Goal: Task Accomplishment & Management: Manage account settings

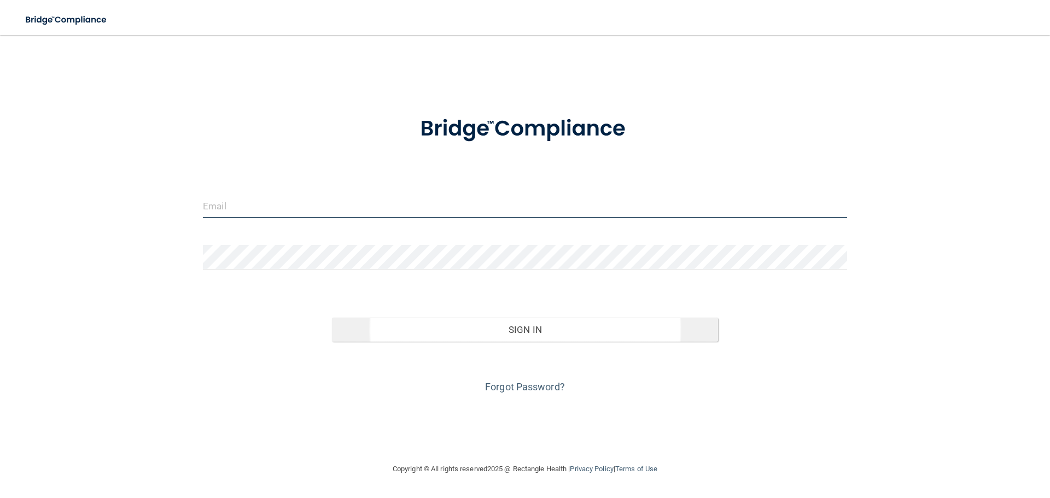
type input "[EMAIL_ADDRESS][DOMAIN_NAME]"
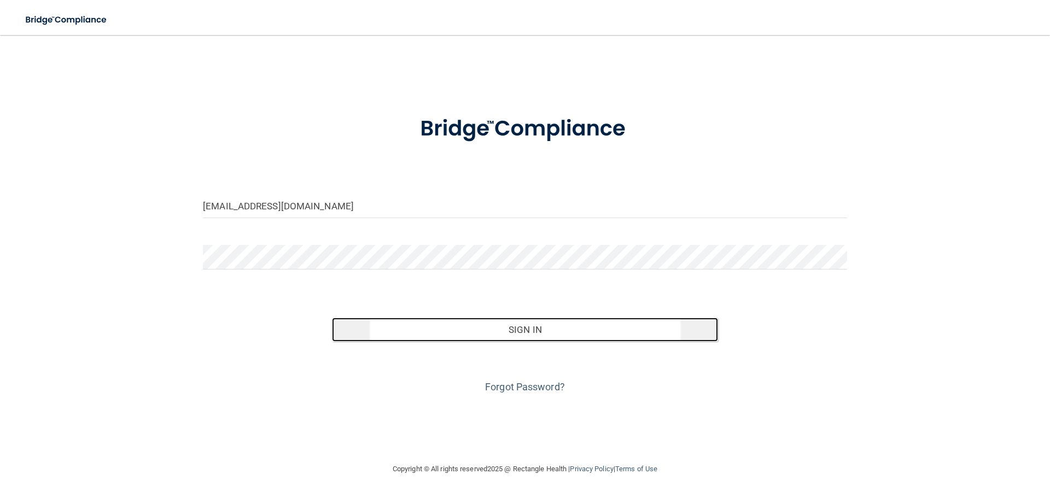
click at [525, 329] on button "Sign In" at bounding box center [525, 330] width 386 height 24
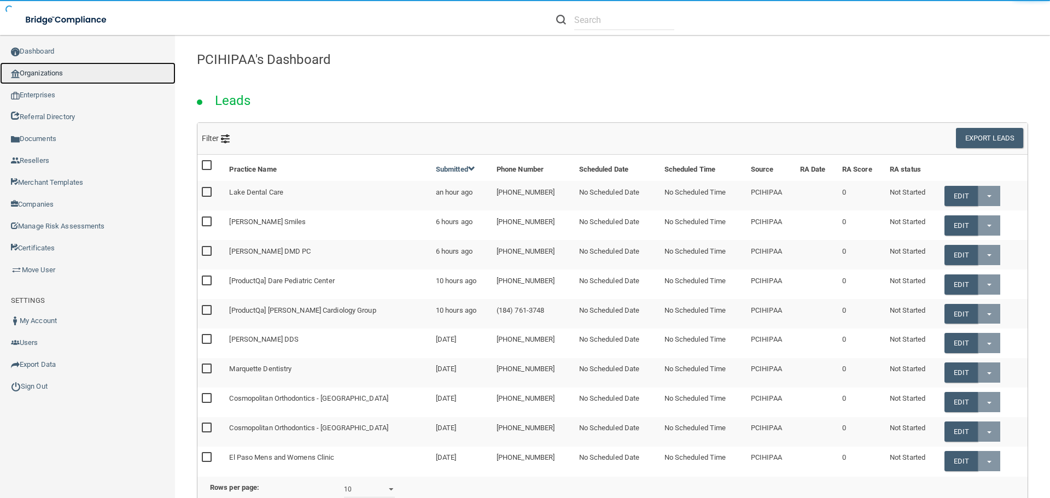
click at [36, 70] on link "Organizations" at bounding box center [87, 73] width 175 height 22
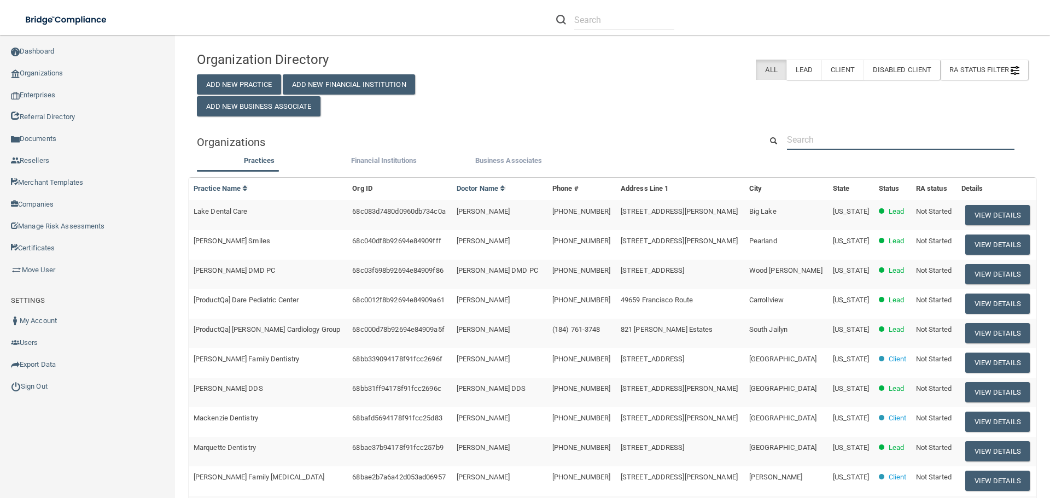
click at [868, 136] on input "text" at bounding box center [900, 140] width 227 height 20
paste input "408-371-3623"
type input "408-371-3623"
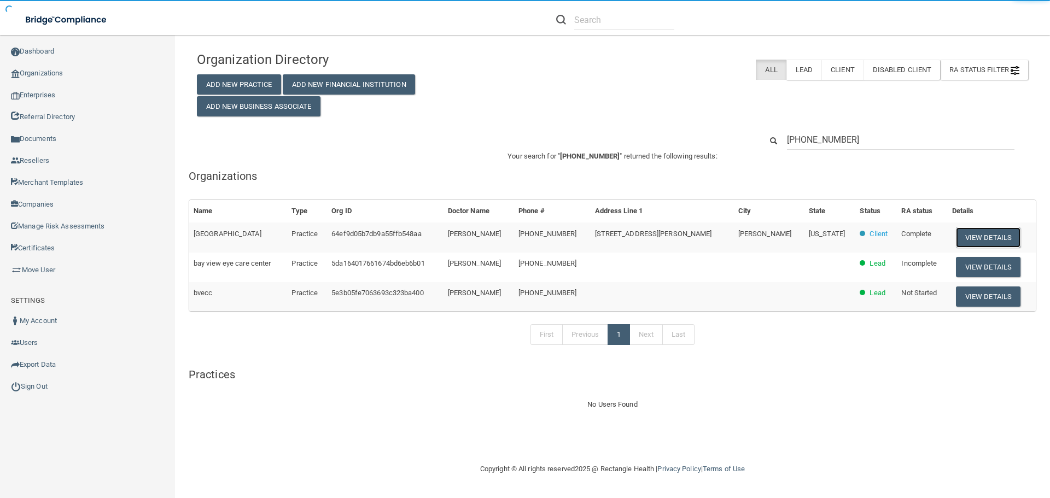
click at [982, 231] on button "View Details" at bounding box center [988, 237] width 65 height 20
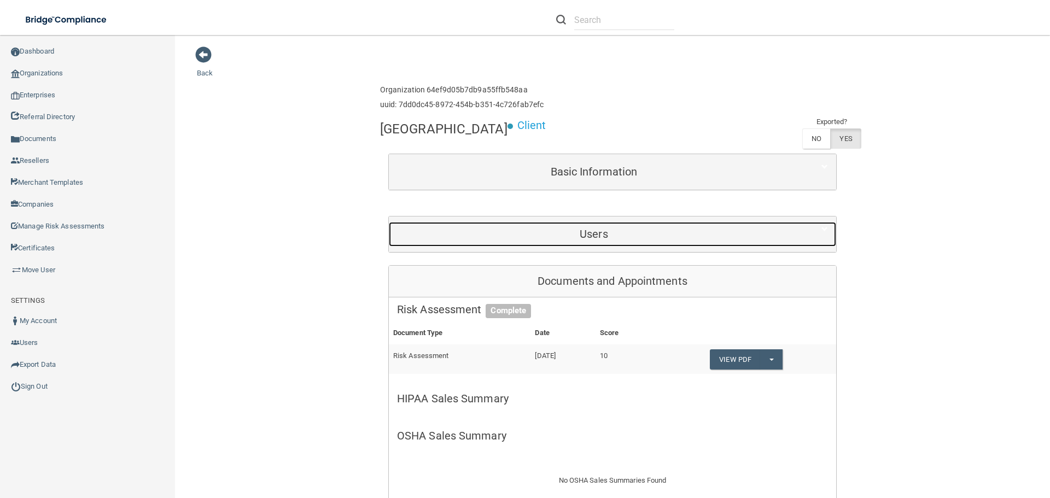
click at [603, 241] on div "Users" at bounding box center [594, 234] width 410 height 25
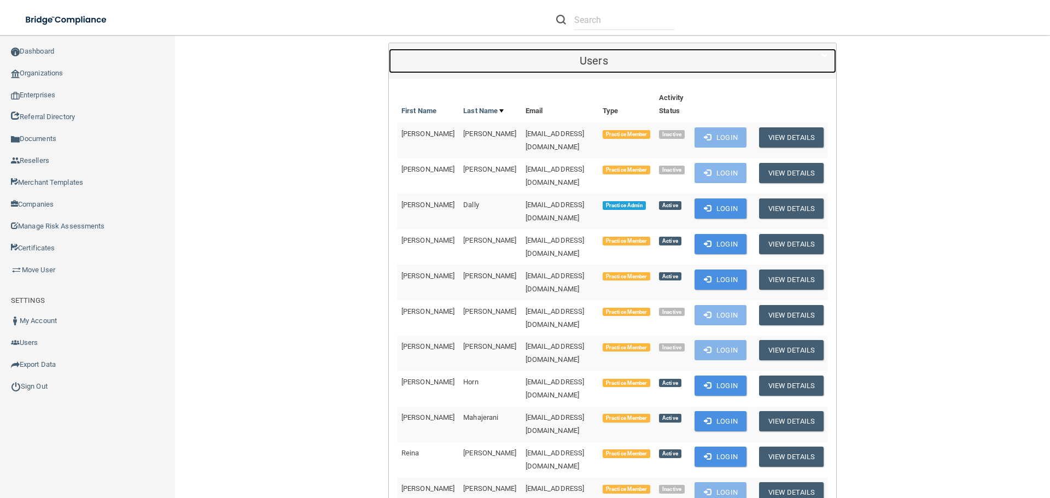
scroll to position [164, 0]
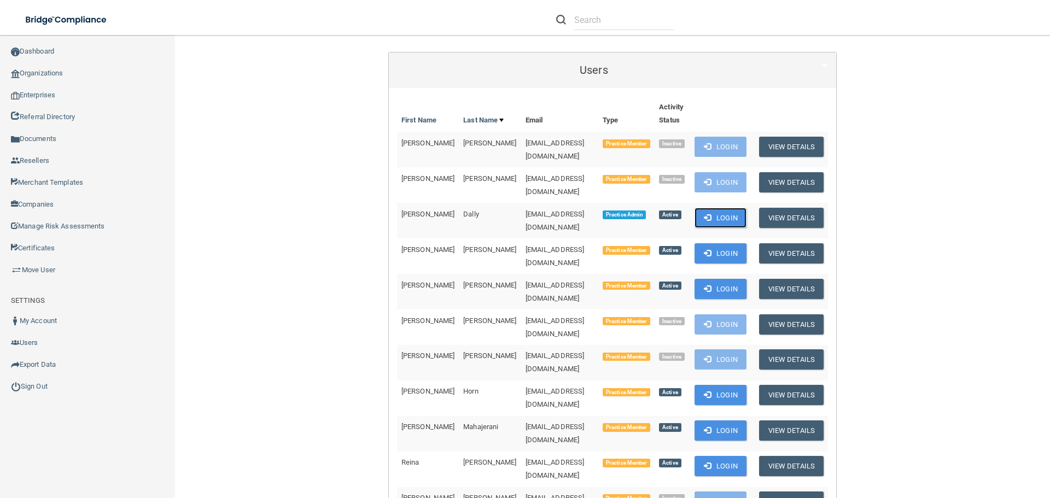
click at [728, 208] on button "Login" at bounding box center [720, 218] width 52 height 20
click at [25, 380] on link "Sign Out" at bounding box center [87, 387] width 175 height 22
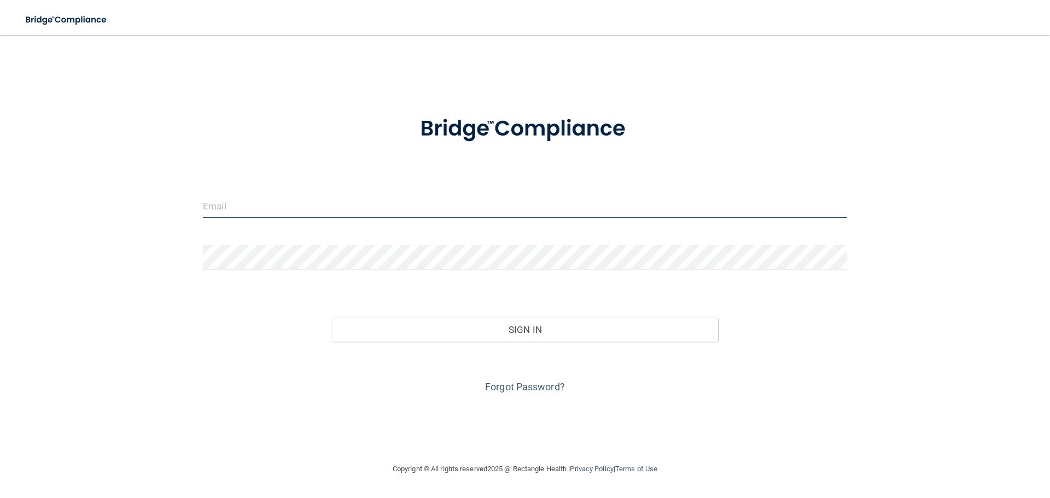
type input "[EMAIL_ADDRESS][DOMAIN_NAME]"
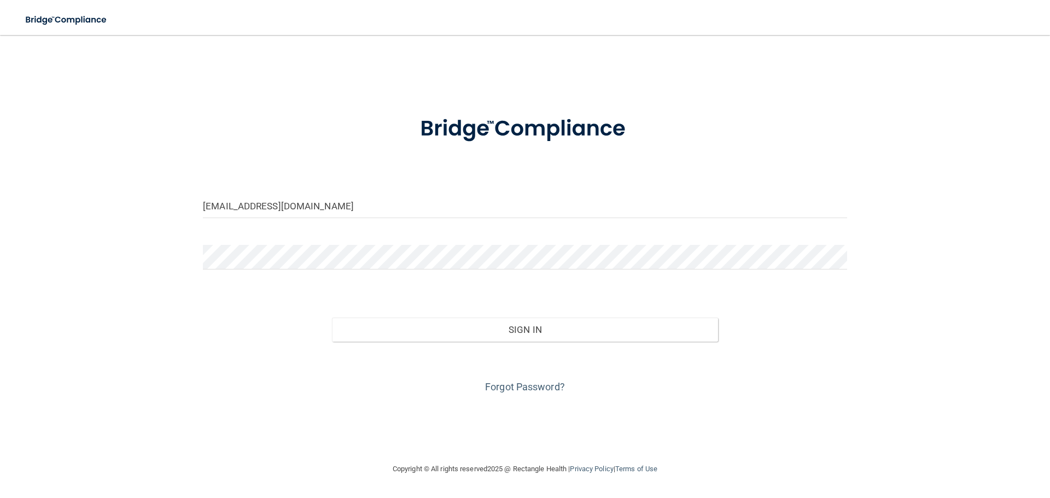
click at [526, 391] on link "Forgot Password?" at bounding box center [525, 386] width 80 height 11
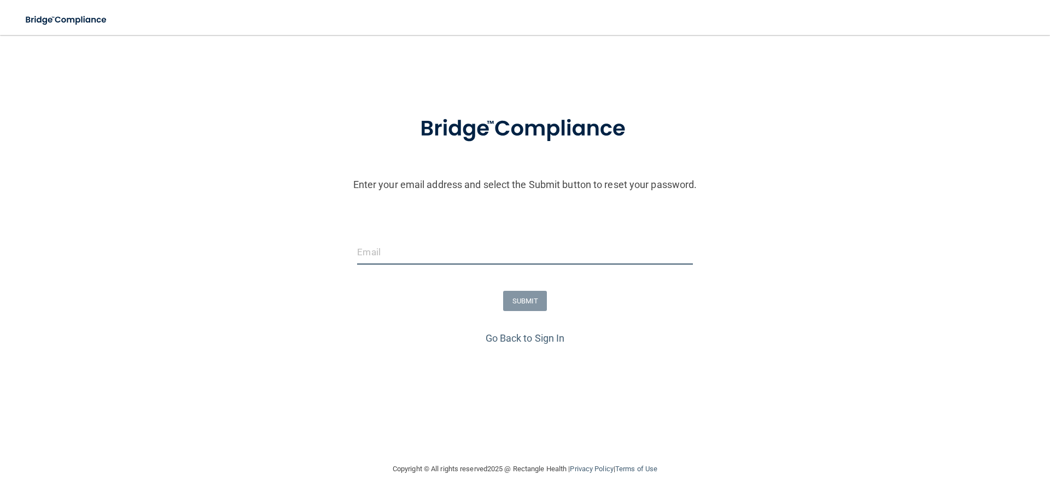
click at [424, 260] on input "email" at bounding box center [524, 252] width 335 height 25
paste input "[EMAIL_ADDRESS][DOMAIN_NAME]"
type input "[EMAIL_ADDRESS][DOMAIN_NAME]"
drag, startPoint x: 531, startPoint y: 294, endPoint x: 487, endPoint y: 289, distance: 44.1
click at [531, 295] on button "SUBMIT" at bounding box center [525, 301] width 44 height 20
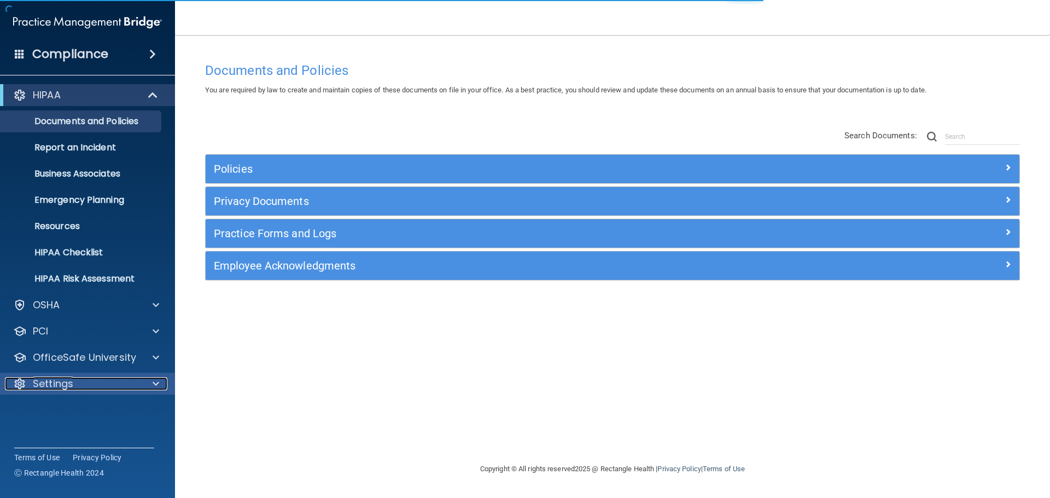
click at [73, 379] on div "Settings" at bounding box center [73, 383] width 136 height 13
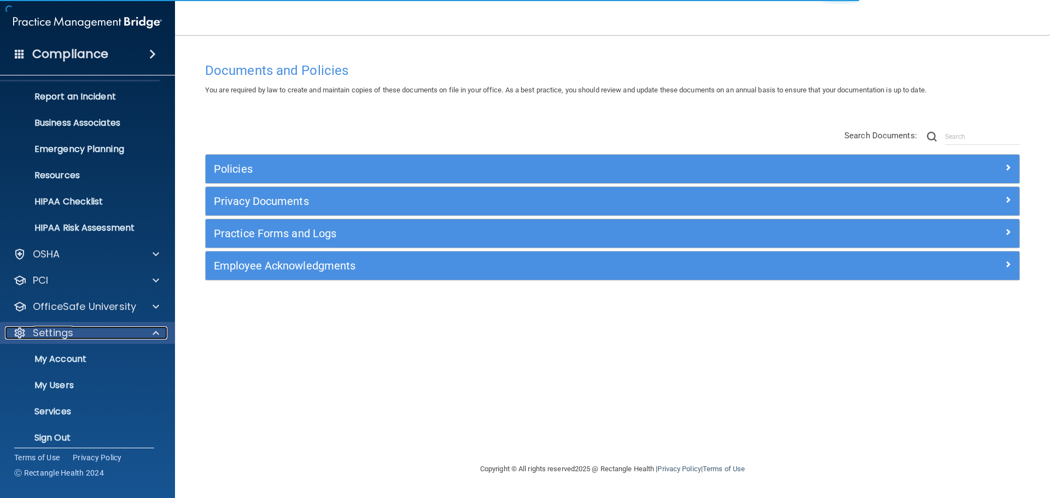
scroll to position [61, 0]
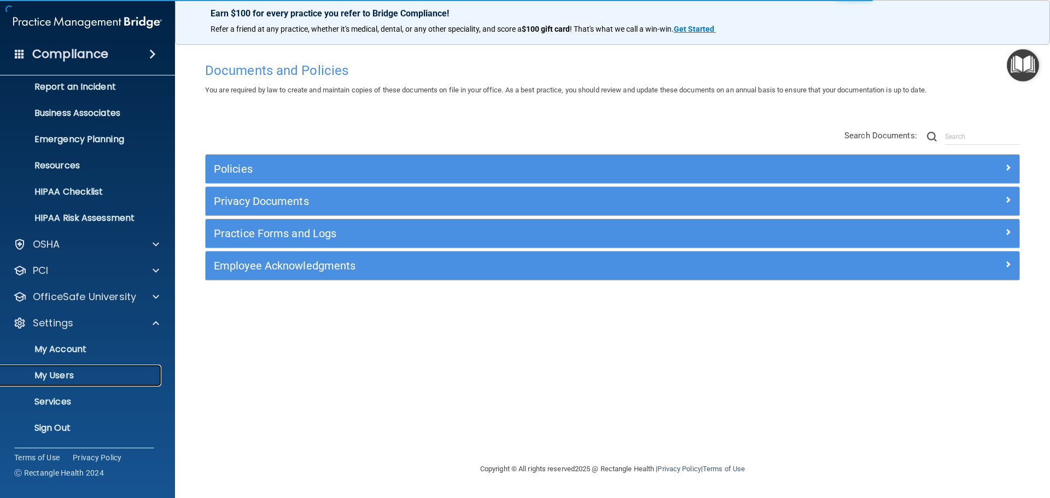
click at [69, 376] on p "My Users" at bounding box center [81, 375] width 149 height 11
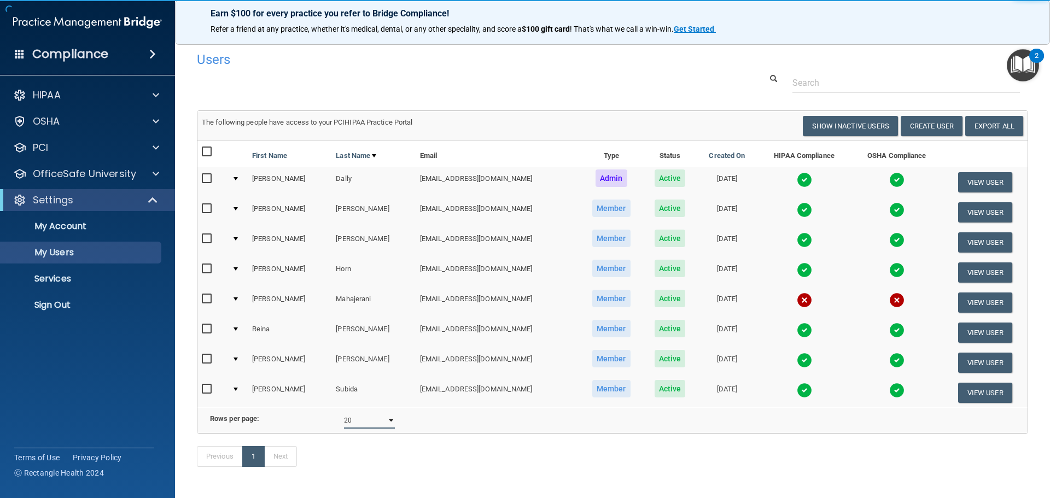
click at [377, 429] on select "10 20 30 40 all" at bounding box center [369, 420] width 51 height 16
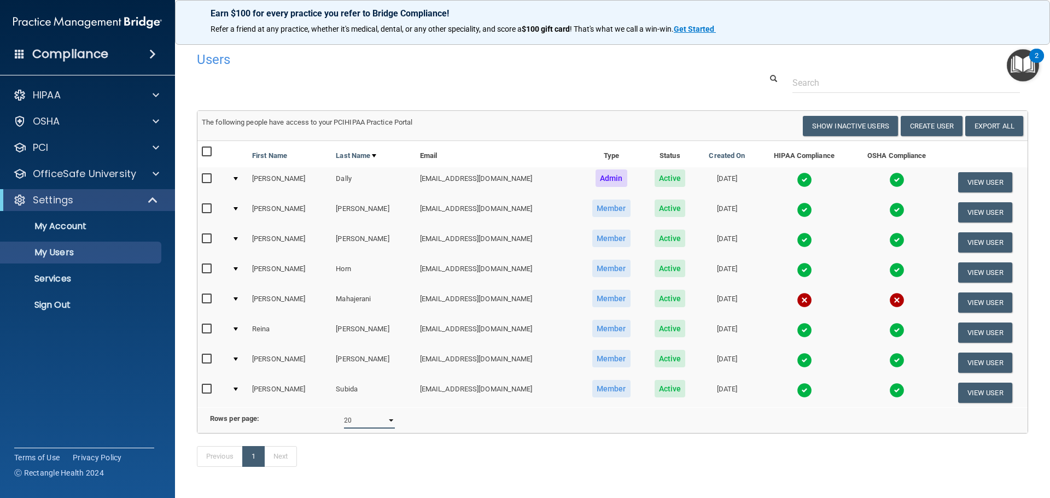
select select "8"
click at [344, 420] on select "10 20 30 40 all" at bounding box center [369, 420] width 51 height 16
click at [633, 76] on div at bounding box center [612, 83] width 847 height 20
click at [181, 246] on main "Users Success! New user created. × Error! The user couldn't be created. × Succe…" at bounding box center [612, 266] width 875 height 463
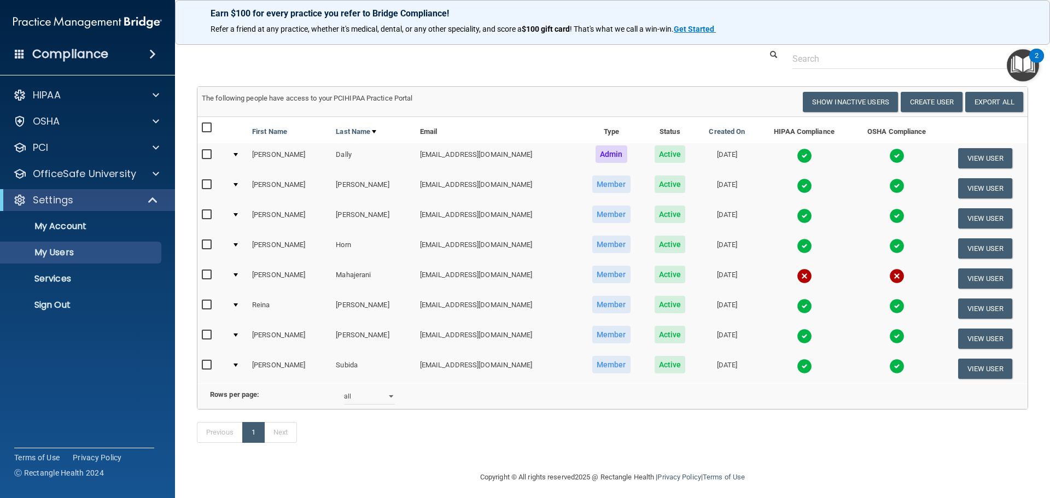
scroll to position [46, 0]
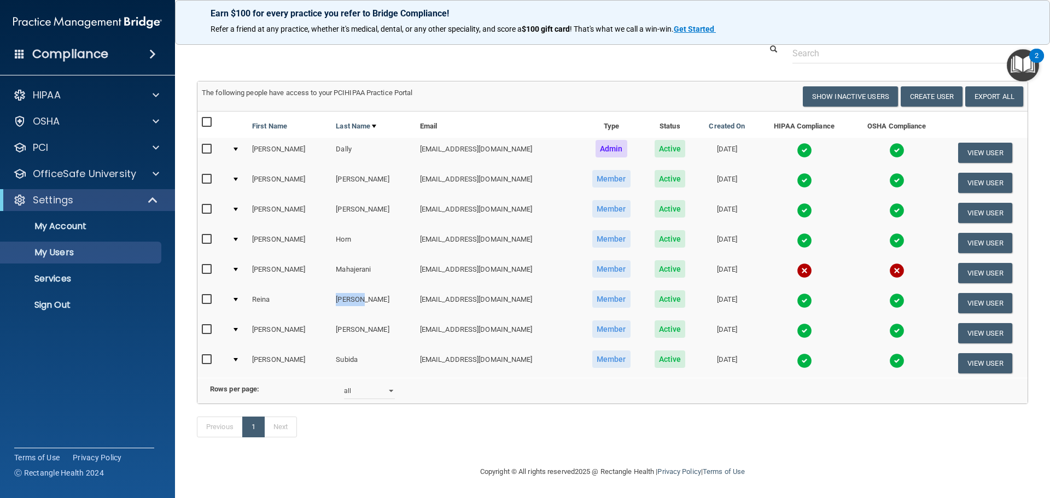
drag, startPoint x: 318, startPoint y: 282, endPoint x: 351, endPoint y: 282, distance: 33.9
click at [351, 288] on td "[PERSON_NAME]" at bounding box center [373, 303] width 84 height 30
click at [354, 294] on td "[PERSON_NAME]" at bounding box center [373, 303] width 84 height 30
drag, startPoint x: 384, startPoint y: 283, endPoint x: 488, endPoint y: 280, distance: 103.4
click at [488, 288] on td "[EMAIL_ADDRESS][DOMAIN_NAME]" at bounding box center [497, 303] width 164 height 30
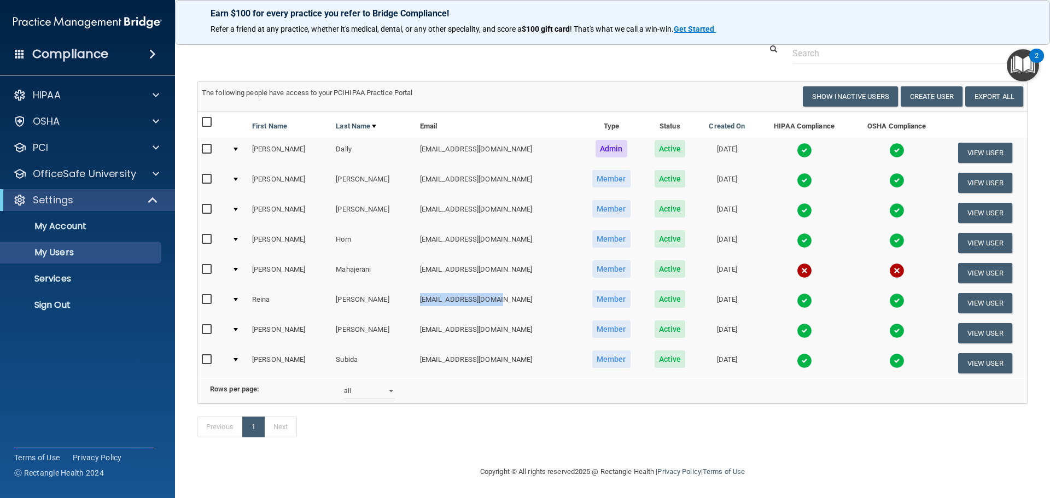
click at [488, 288] on td "[EMAIL_ADDRESS][DOMAIN_NAME]" at bounding box center [497, 303] width 164 height 30
drag, startPoint x: 384, startPoint y: 283, endPoint x: 484, endPoint y: 280, distance: 99.5
click at [484, 288] on td "[EMAIL_ADDRESS][DOMAIN_NAME]" at bounding box center [497, 303] width 164 height 30
click at [981, 293] on button "View User" at bounding box center [985, 303] width 54 height 20
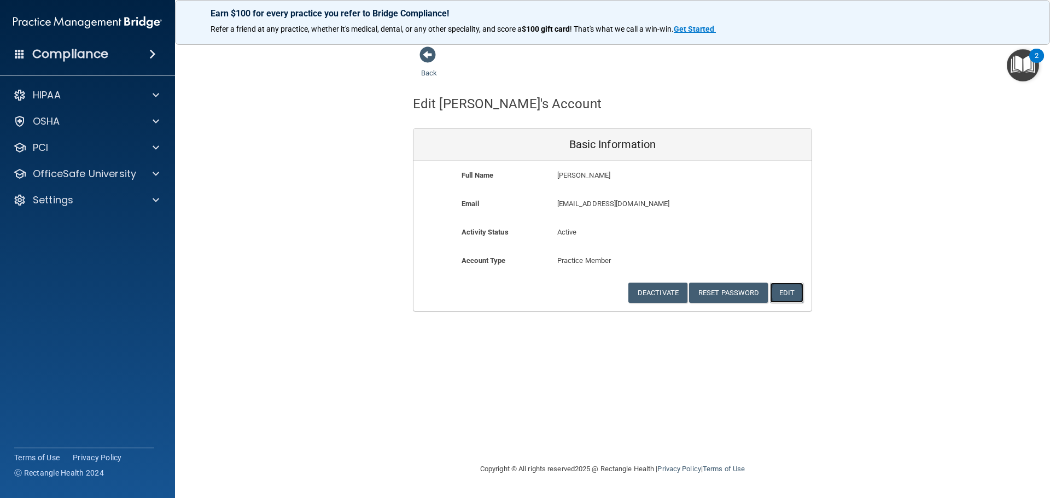
click at [794, 288] on button "Edit" at bounding box center [786, 293] width 33 height 20
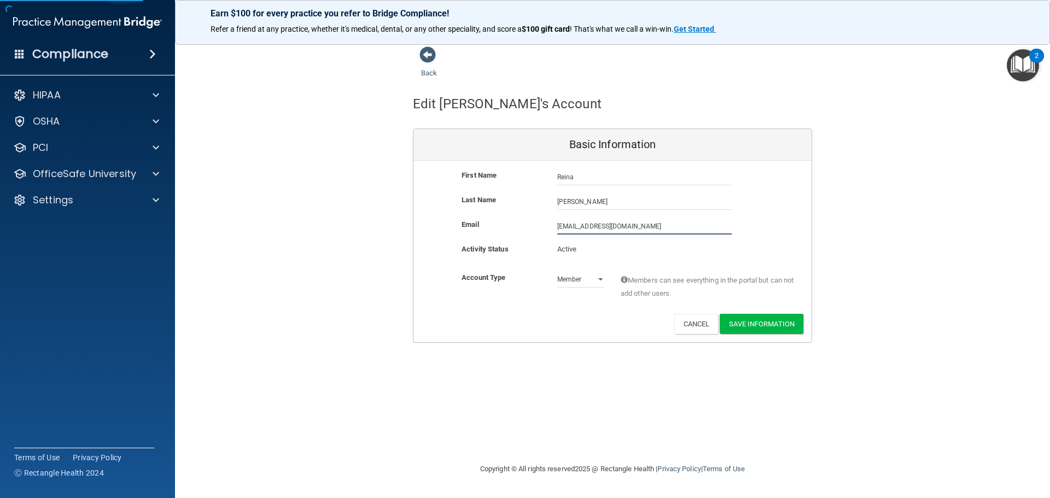
click at [646, 224] on input "[EMAIL_ADDRESS][DOMAIN_NAME]" at bounding box center [644, 226] width 174 height 16
paste input "reinalp"
click at [649, 226] on input "[EMAIL_ADDRESS][DOMAIN_NAME]" at bounding box center [644, 226] width 174 height 16
type input "[EMAIL_ADDRESS][DOMAIN_NAME]"
click at [780, 220] on div "Email [EMAIL_ADDRESS][DOMAIN_NAME] [EMAIL_ADDRESS][DOMAIN_NAME]" at bounding box center [612, 227] width 398 height 19
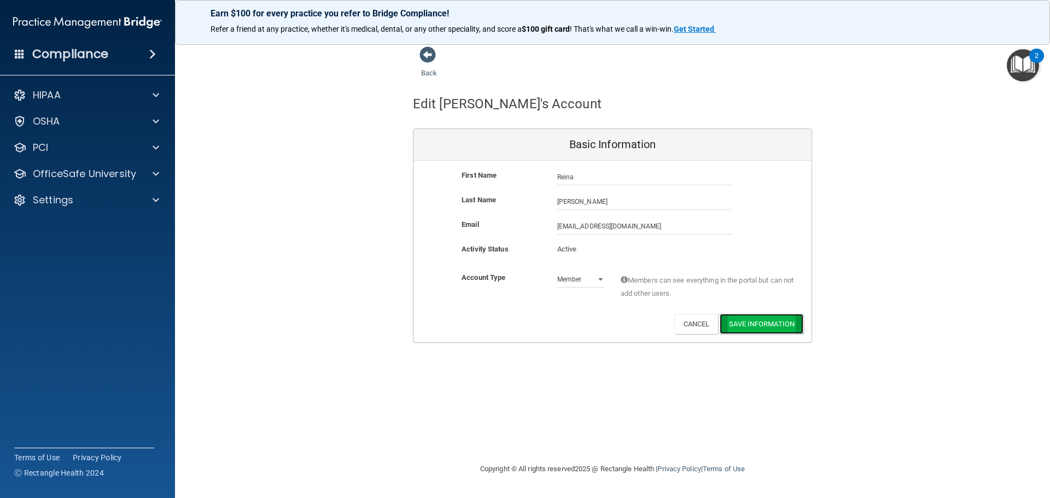
click at [777, 323] on button "Save Information" at bounding box center [761, 324] width 84 height 20
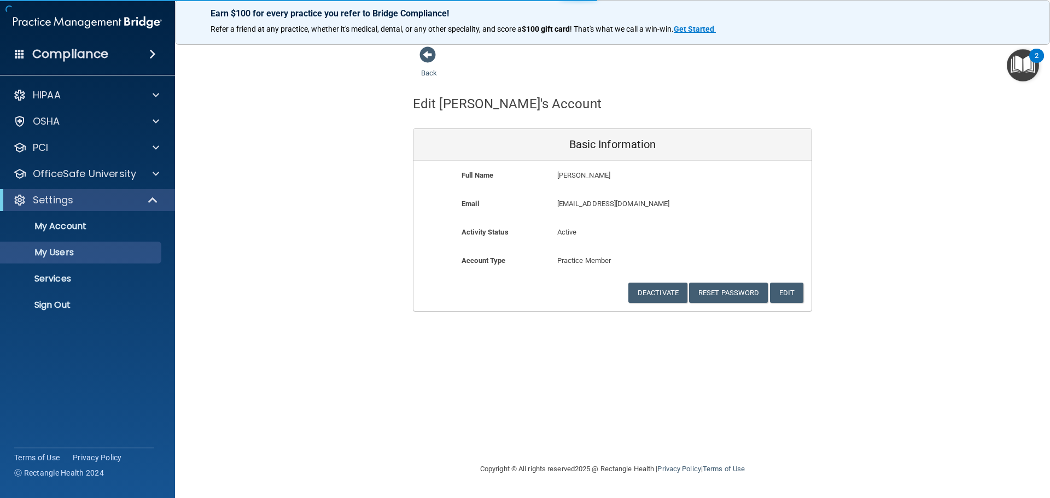
select select "20"
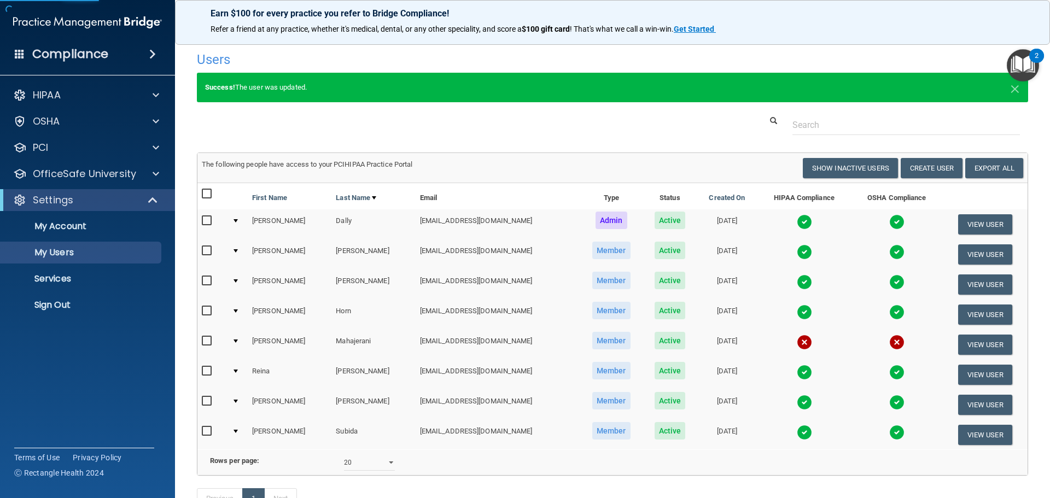
click at [403, 117] on div at bounding box center [612, 125] width 847 height 20
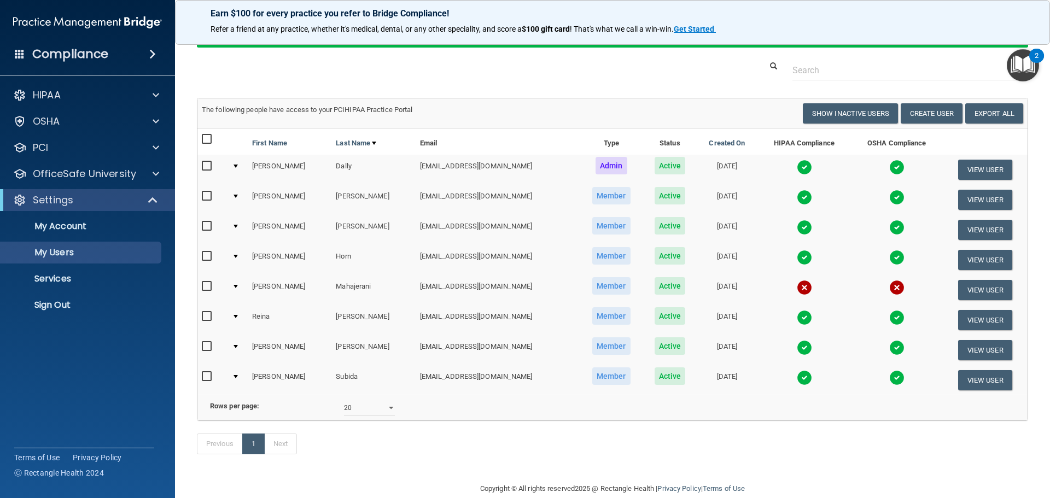
click at [415, 314] on td "[EMAIL_ADDRESS][DOMAIN_NAME]" at bounding box center [497, 320] width 164 height 30
drag, startPoint x: 385, startPoint y: 316, endPoint x: 479, endPoint y: 319, distance: 94.1
click at [479, 319] on td "[EMAIL_ADDRESS][DOMAIN_NAME]" at bounding box center [497, 320] width 164 height 30
copy td "[EMAIL_ADDRESS][DOMAIN_NAME]"
click at [408, 67] on div at bounding box center [612, 70] width 847 height 20
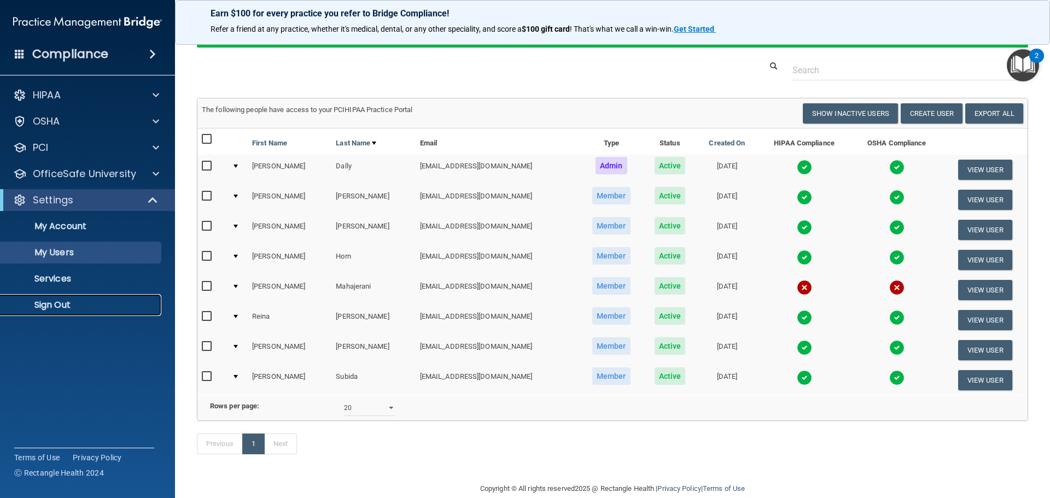
click at [58, 303] on p "Sign Out" at bounding box center [81, 305] width 149 height 11
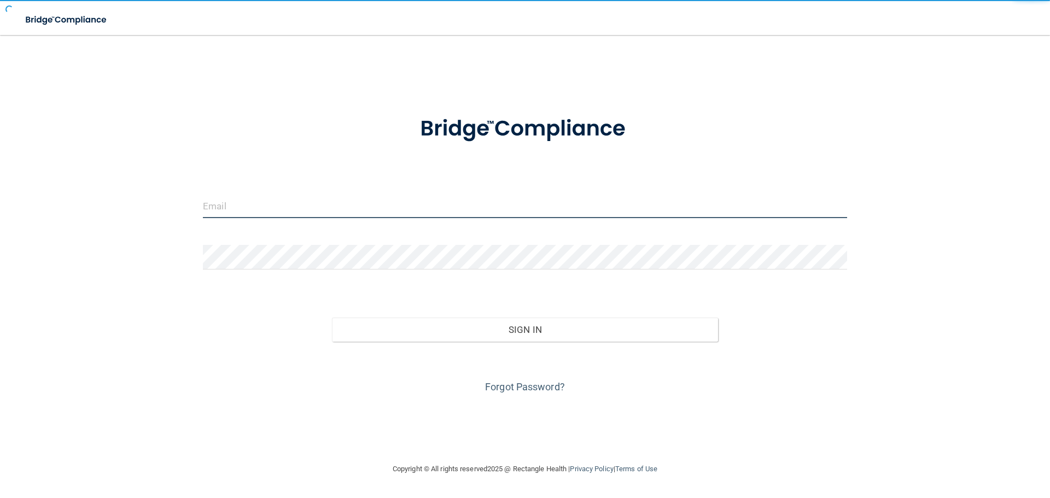
type input "[EMAIL_ADDRESS][DOMAIN_NAME]"
